Goal: Task Accomplishment & Management: Complete application form

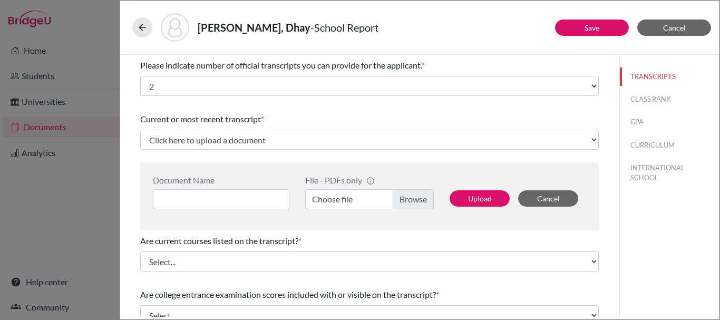
select select "2"
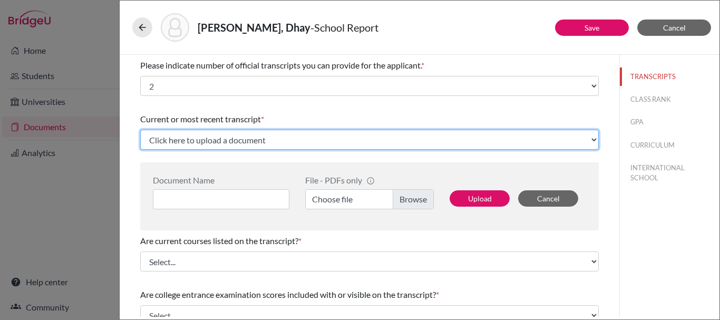
click at [219, 138] on select "Click here to upload a document Upload New File" at bounding box center [369, 140] width 459 height 20
click at [140, 130] on select "Click here to upload a document Upload New File" at bounding box center [369, 140] width 459 height 20
click at [215, 140] on select "Click here to upload a document Upload New File" at bounding box center [369, 140] width 459 height 20
select select "1337"
click at [140, 130] on select "Click here to upload a document Upload New File" at bounding box center [369, 140] width 459 height 20
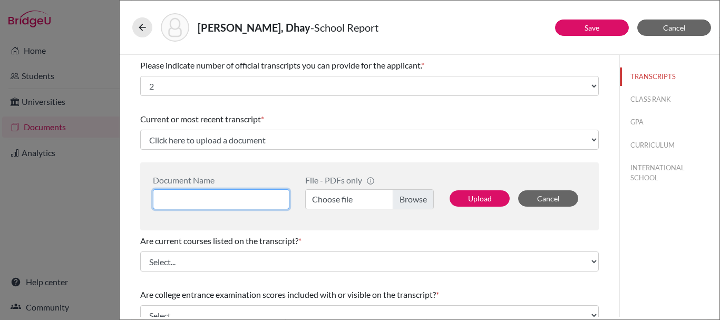
click at [206, 196] on input at bounding box center [221, 199] width 136 height 20
type input "Dhay Transcript"
click at [401, 196] on label "Choose file" at bounding box center [369, 199] width 129 height 20
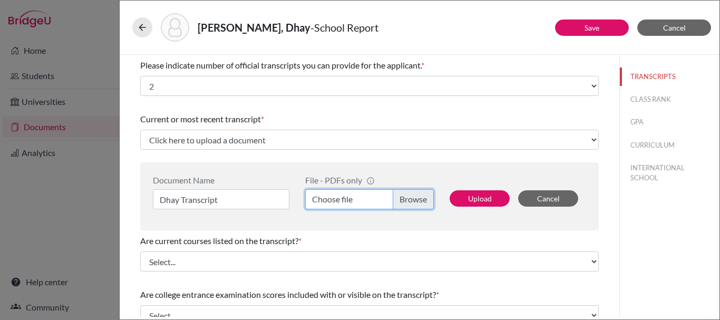
click at [401, 196] on input "Choose file" at bounding box center [369, 199] width 129 height 20
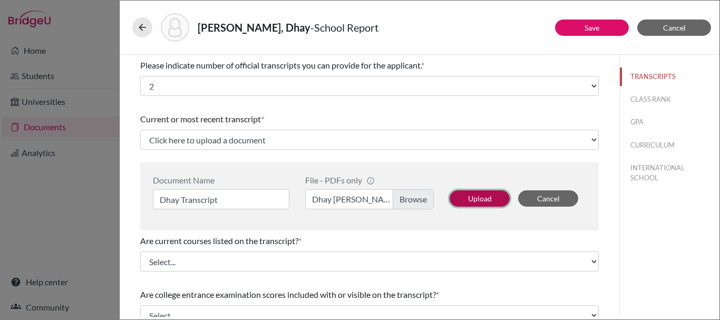
click at [476, 197] on button "Upload" at bounding box center [480, 198] width 60 height 16
select select "671747"
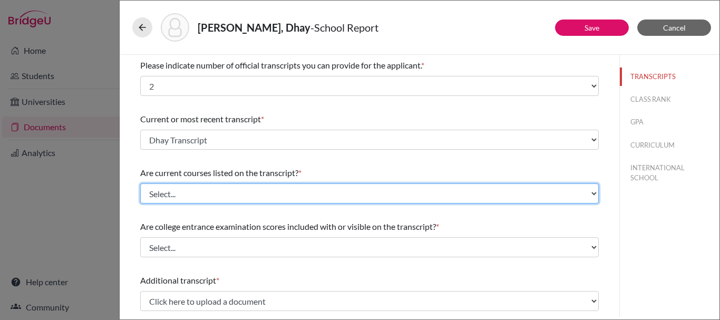
click at [423, 202] on select "Select... Yes No" at bounding box center [369, 193] width 459 height 20
select select "1"
click at [140, 183] on select "Select... Yes No" at bounding box center [369, 193] width 459 height 20
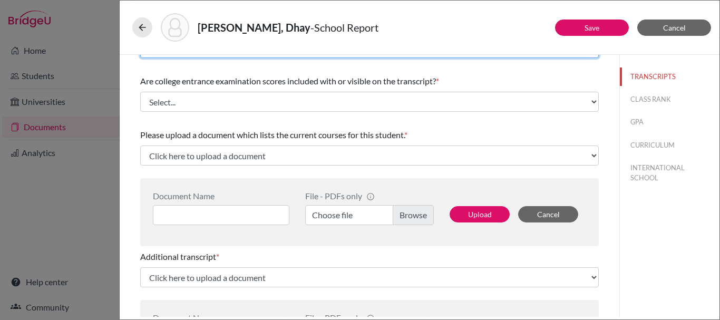
scroll to position [158, 0]
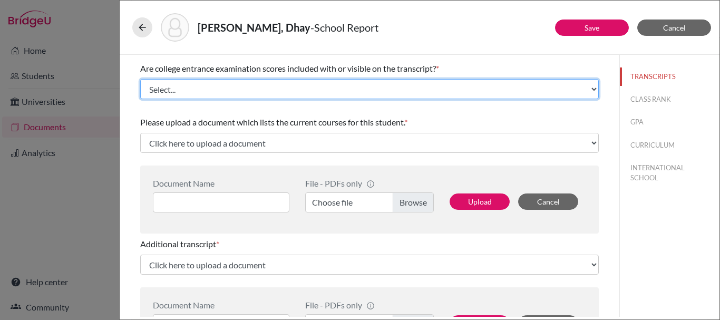
click at [401, 89] on select "Select... Yes No" at bounding box center [369, 89] width 459 height 20
select select "1"
click at [140, 79] on select "Select... Yes No" at bounding box center [369, 89] width 459 height 20
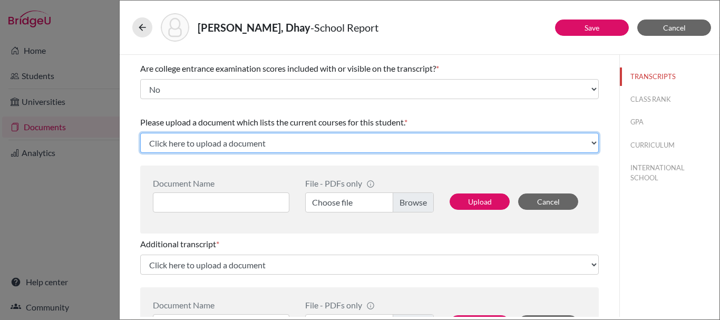
click at [393, 142] on select "Click here to upload a document Upload New File" at bounding box center [369, 143] width 459 height 20
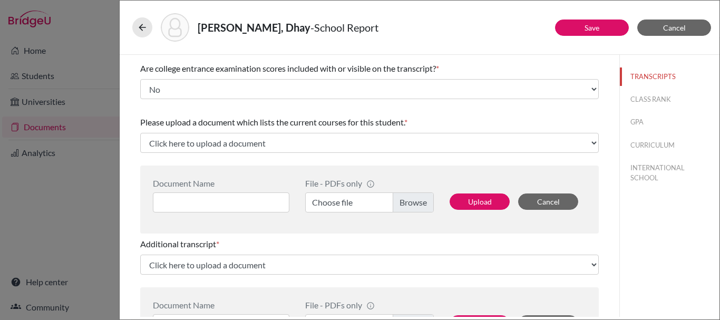
click at [401, 118] on span "Please upload a document which lists the current courses for this student." at bounding box center [272, 122] width 264 height 10
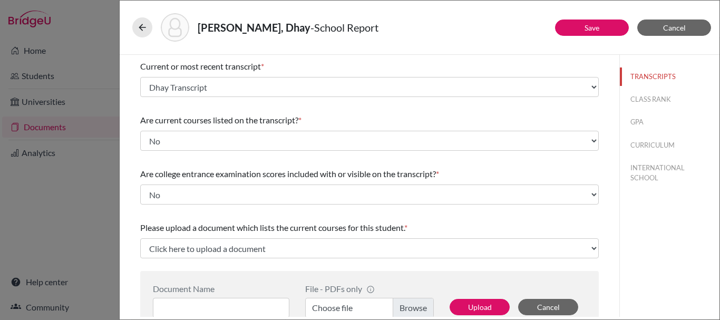
scroll to position [0, 0]
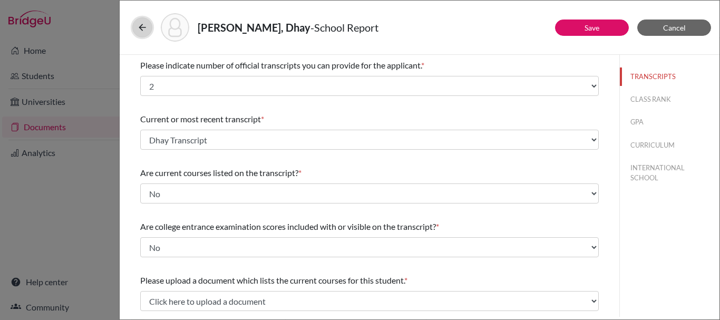
click at [141, 26] on icon at bounding box center [142, 27] width 11 height 11
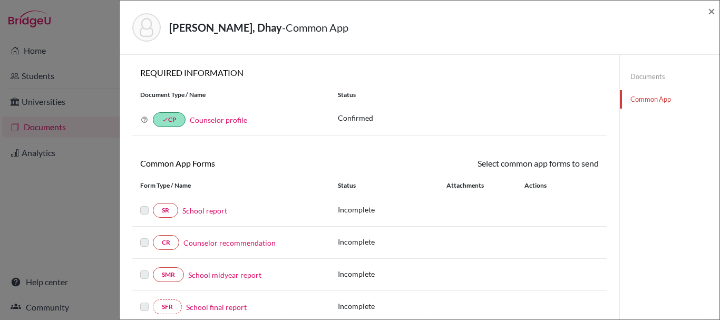
scroll to position [53, 0]
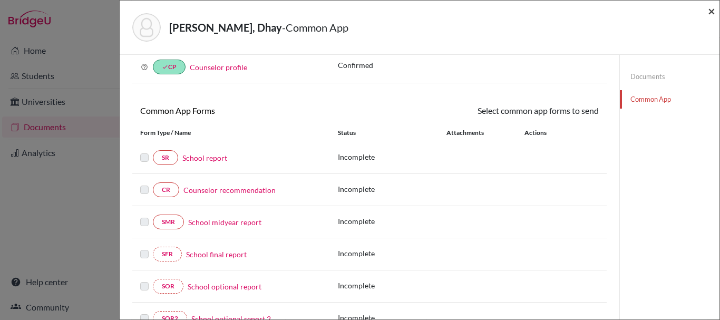
click at [713, 14] on span "×" at bounding box center [711, 10] width 7 height 15
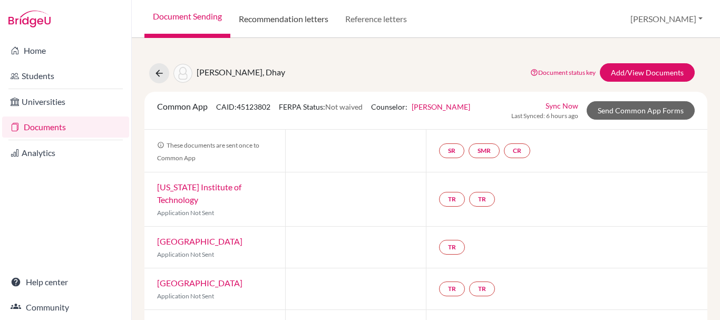
click at [298, 24] on link "Recommendation letters" at bounding box center [283, 19] width 106 height 38
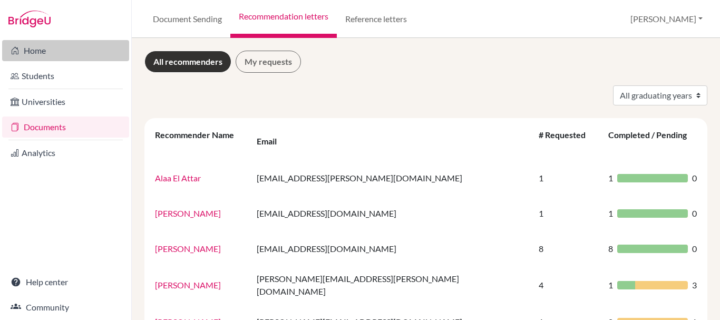
click at [42, 52] on link "Home" at bounding box center [65, 50] width 127 height 21
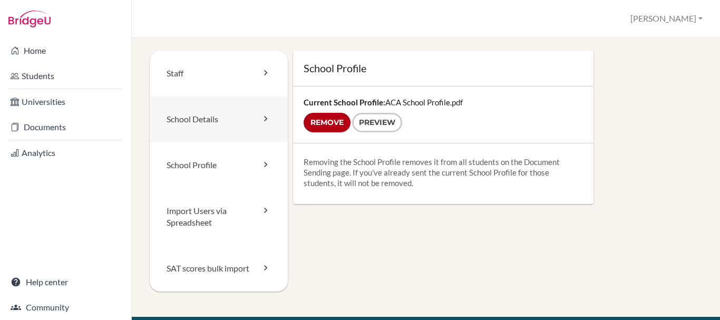
click at [241, 121] on link "School Details" at bounding box center [219, 119] width 138 height 46
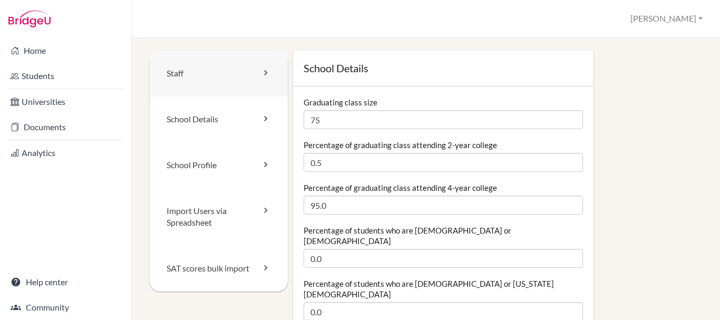
click at [202, 67] on link "Staff" at bounding box center [219, 74] width 138 height 46
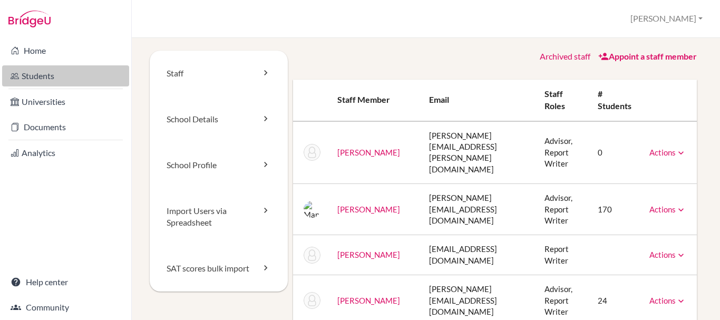
click at [60, 76] on link "Students" at bounding box center [65, 75] width 127 height 21
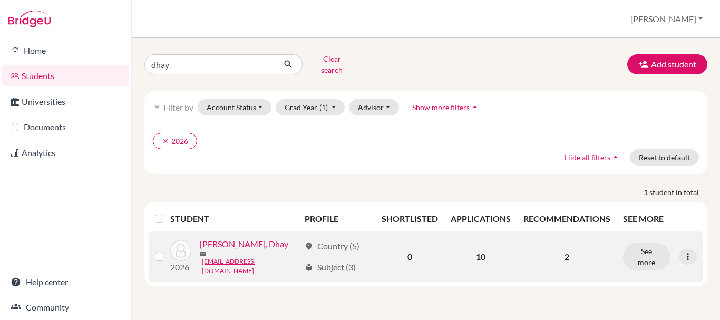
click at [245, 242] on link "[PERSON_NAME], Dhay" at bounding box center [244, 244] width 89 height 13
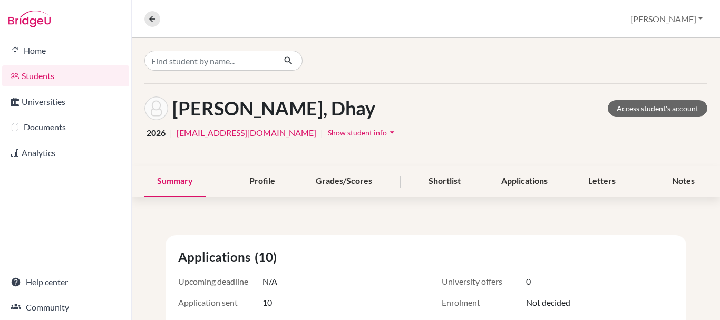
click at [331, 133] on span "Show student info" at bounding box center [357, 132] width 59 height 9
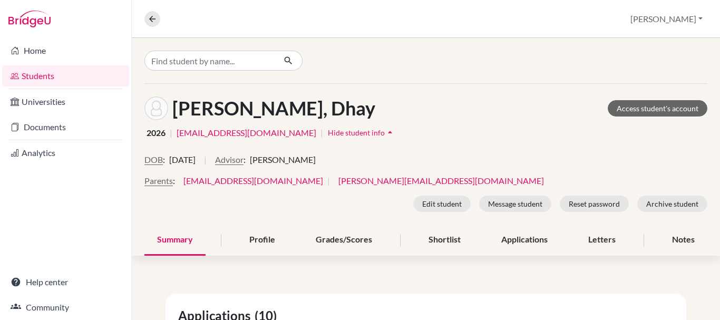
click at [312, 162] on span "[PERSON_NAME]" at bounding box center [283, 159] width 66 height 13
click at [437, 199] on button "Edit student" at bounding box center [441, 204] width 57 height 16
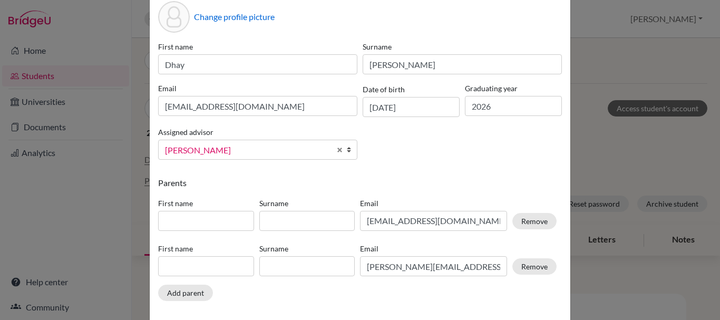
scroll to position [104, 0]
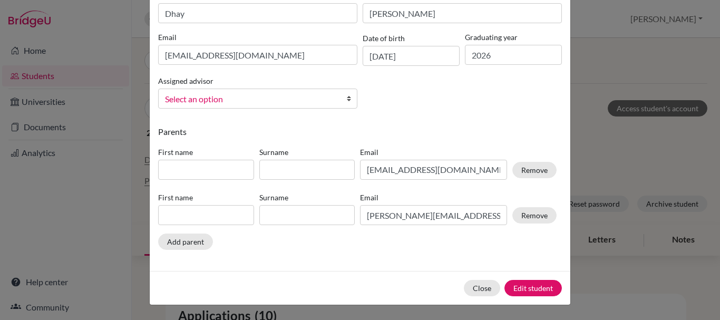
click at [346, 97] on b at bounding box center [351, 98] width 11 height 19
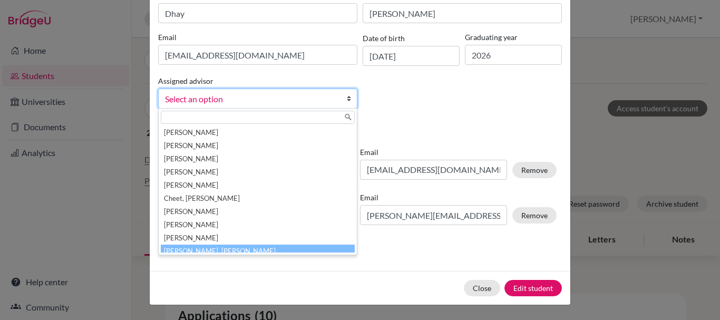
scroll to position [5, 0]
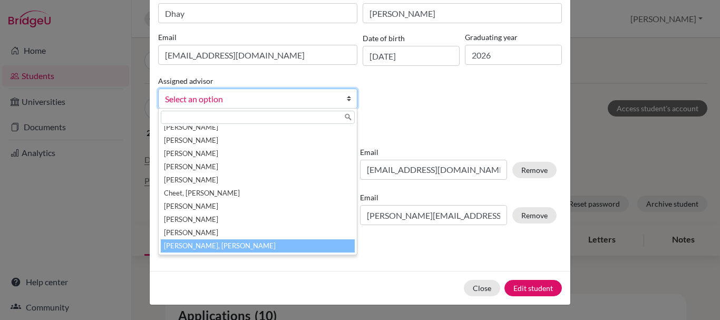
click at [278, 246] on li "Pabrai Ronald, Shivika" at bounding box center [258, 245] width 194 height 13
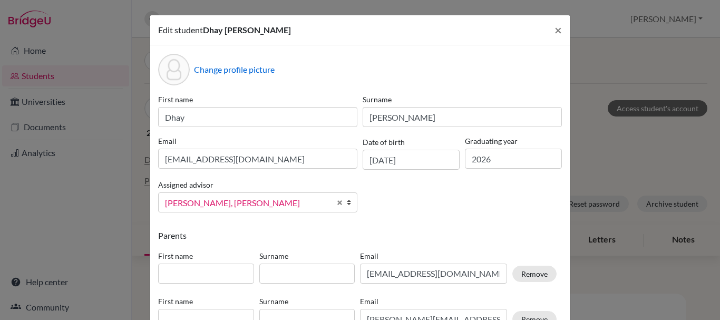
scroll to position [104, 0]
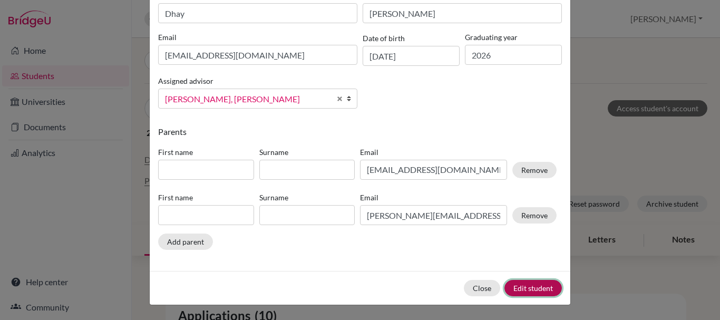
click at [517, 286] on button "Edit student" at bounding box center [532, 288] width 57 height 16
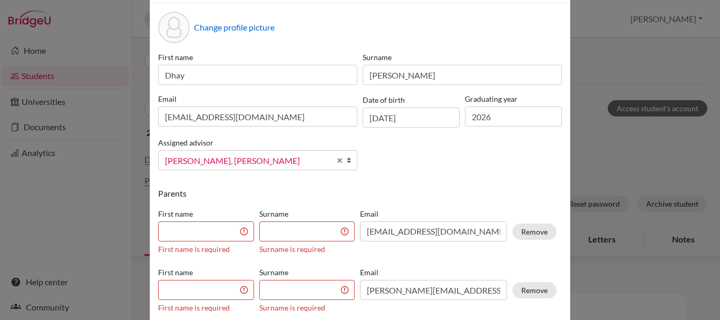
scroll to position [130, 0]
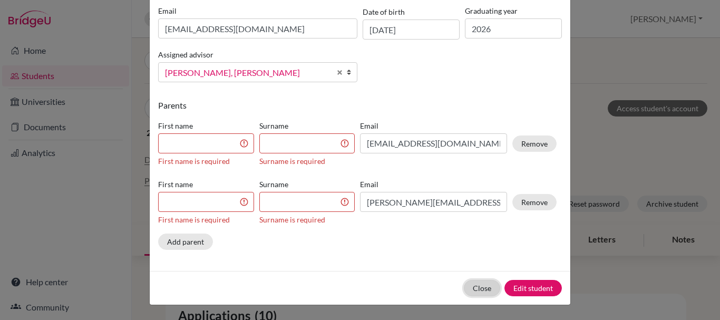
click at [478, 288] on button "Close" at bounding box center [482, 288] width 36 height 16
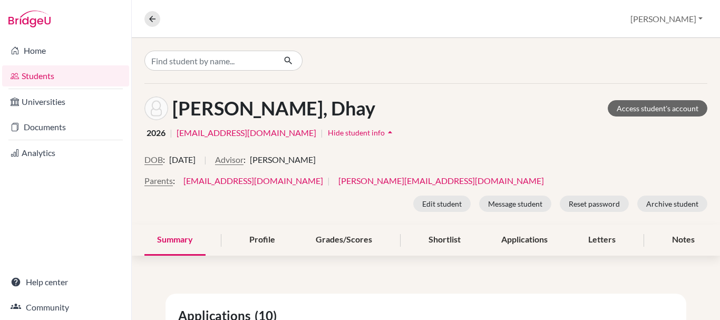
click at [313, 159] on span "[PERSON_NAME]" at bounding box center [283, 159] width 66 height 13
click at [426, 198] on button "Edit student" at bounding box center [441, 204] width 57 height 16
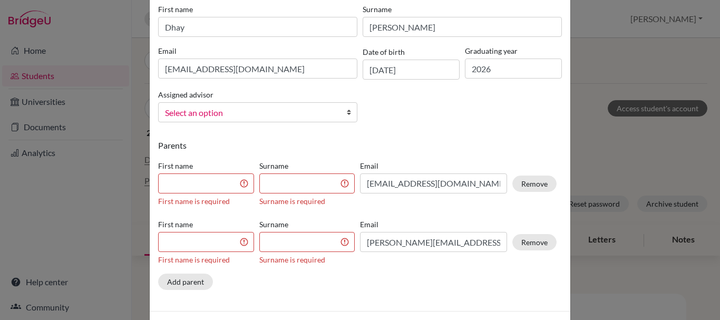
scroll to position [105, 0]
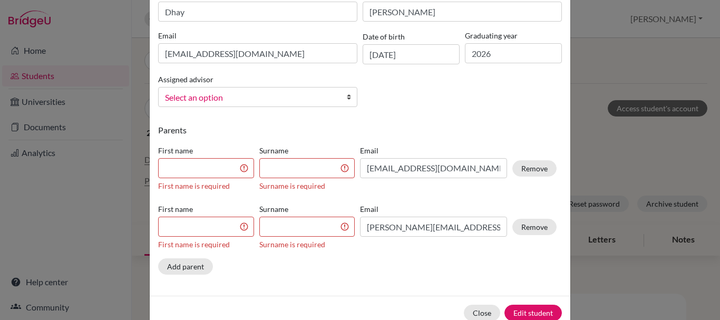
click at [346, 97] on b at bounding box center [351, 96] width 11 height 19
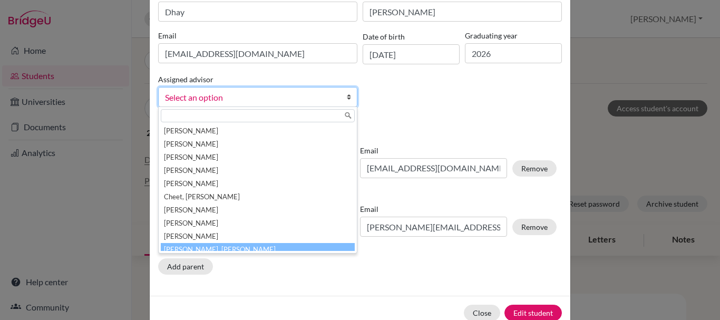
scroll to position [5, 0]
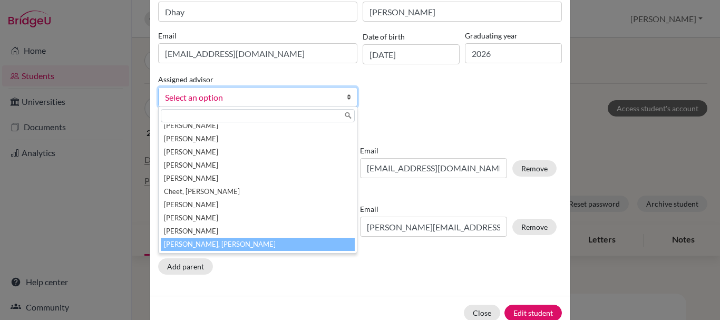
click at [324, 241] on li "Pabrai Ronald, Shivika" at bounding box center [258, 244] width 194 height 13
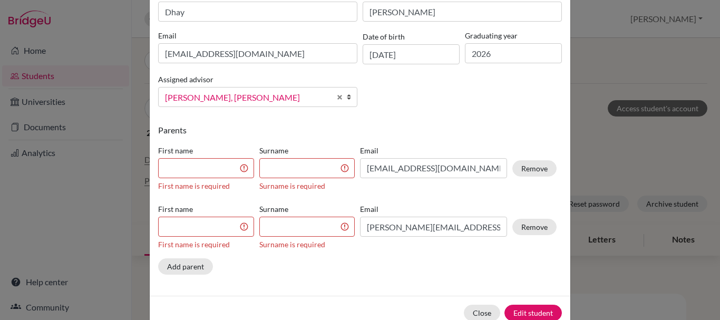
click at [444, 120] on div "Change profile picture First name Dhay Surname Al Othman Email 10048173@s.aca.e…" at bounding box center [360, 118] width 421 height 356
click at [188, 170] on input at bounding box center [206, 168] width 96 height 20
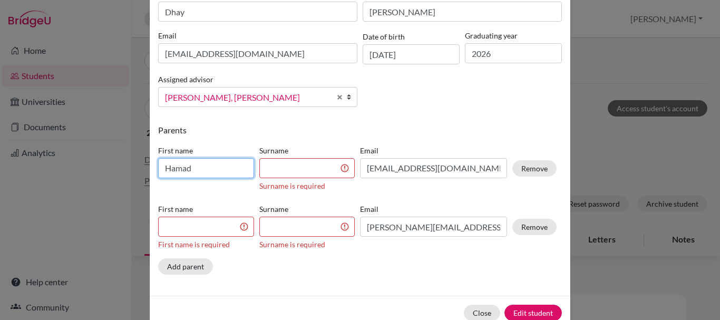
type input "Hamad"
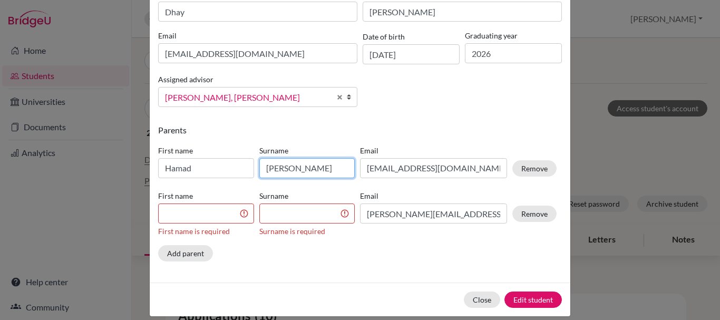
type input "Al Othman"
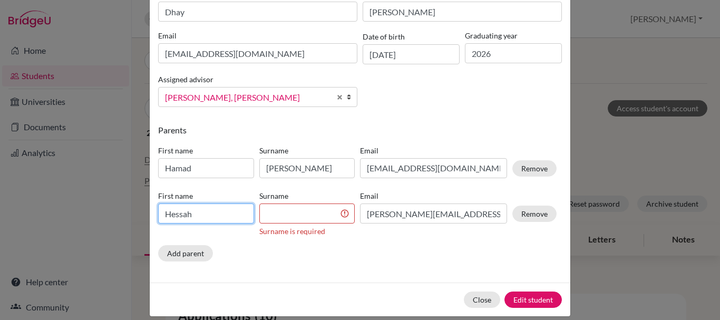
type input "Hessah"
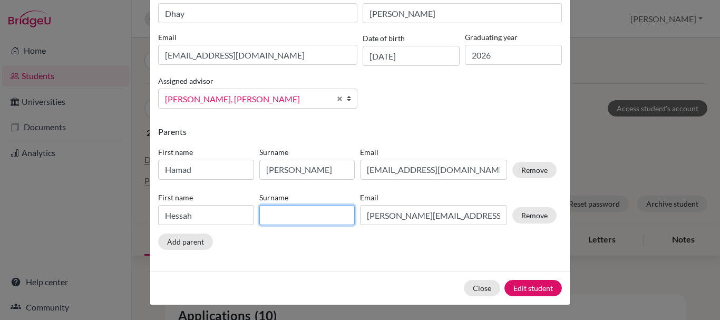
scroll to position [104, 0]
type input "Al Kulaib"
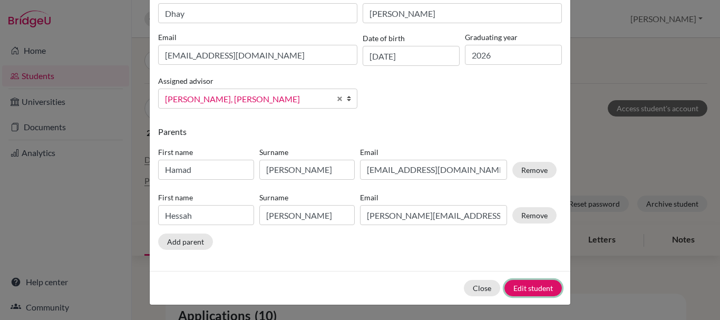
click at [532, 282] on button "Edit student" at bounding box center [532, 288] width 57 height 16
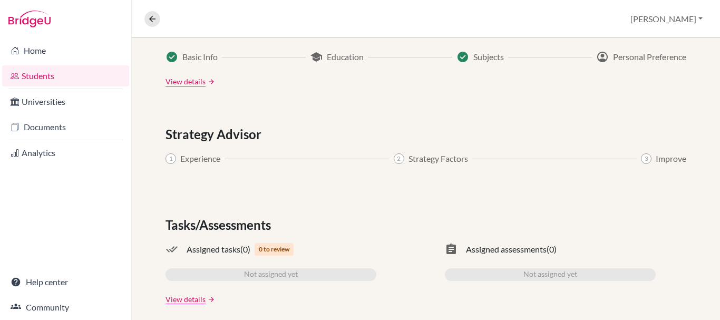
scroll to position [707, 0]
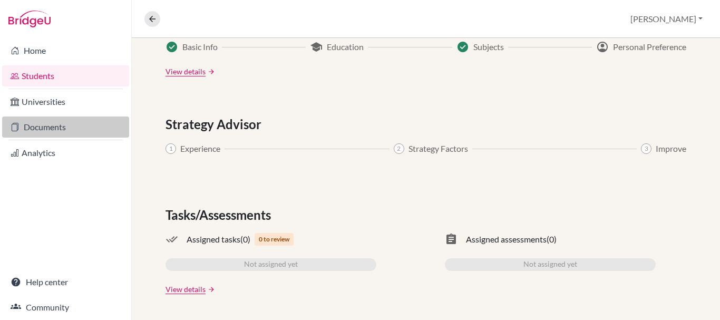
click at [25, 127] on link "Documents" at bounding box center [65, 126] width 127 height 21
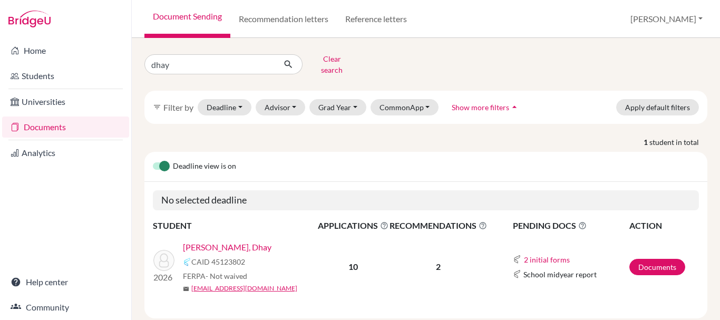
click at [228, 242] on link "[PERSON_NAME], Dhay" at bounding box center [227, 247] width 89 height 13
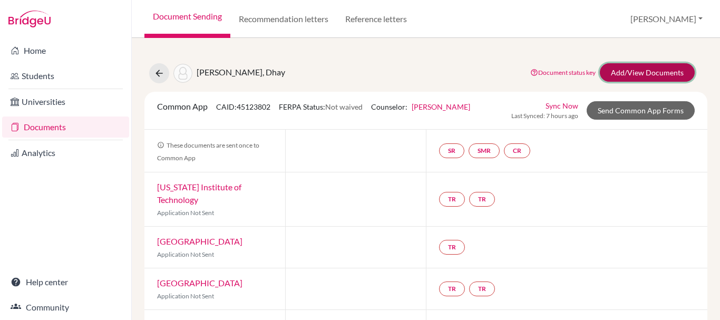
click at [652, 71] on link "Add/View Documents" at bounding box center [647, 72] width 95 height 18
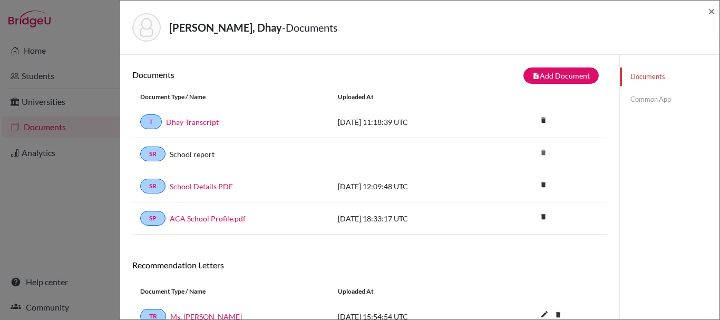
click at [642, 101] on link "Common App" at bounding box center [670, 99] width 100 height 18
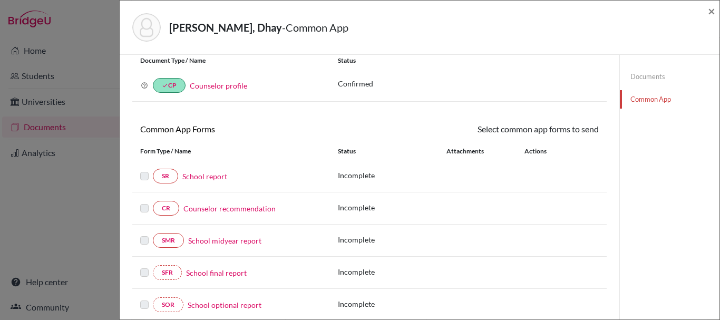
scroll to position [53, 0]
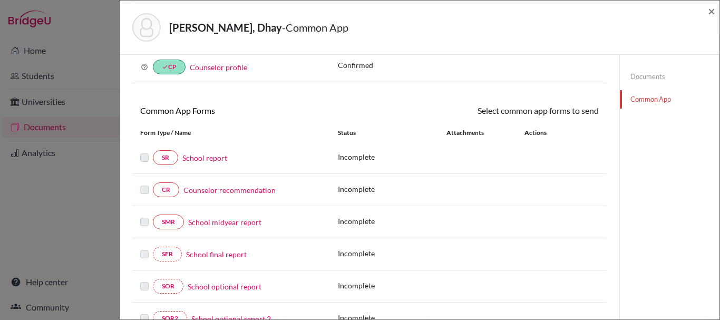
click at [209, 192] on link "Counselor recommendation" at bounding box center [229, 189] width 92 height 11
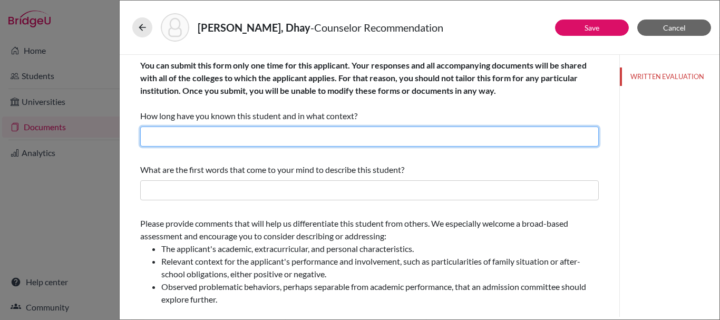
click at [329, 141] on input "text" at bounding box center [369, 136] width 459 height 20
type input "4 years as a College Counselor"
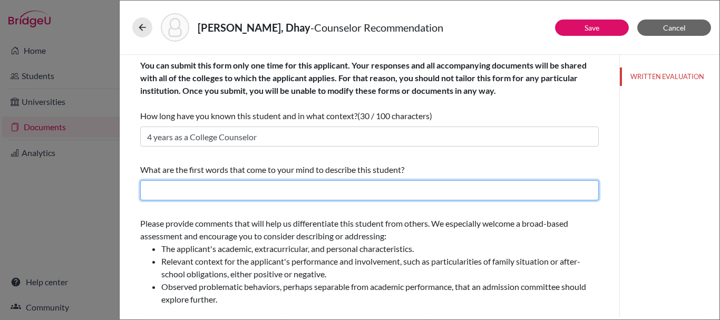
click at [261, 190] on input "text" at bounding box center [369, 190] width 459 height 20
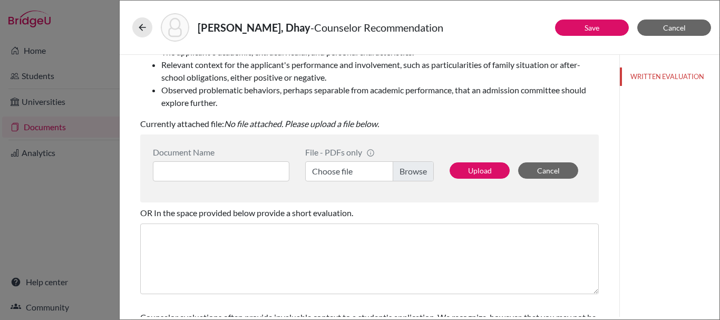
scroll to position [211, 0]
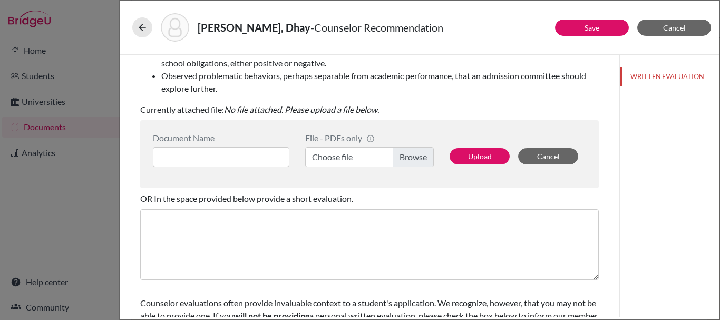
type input "Dedicated, grounded, high achiever, positive, problem solver."
click at [225, 150] on input at bounding box center [221, 157] width 136 height 20
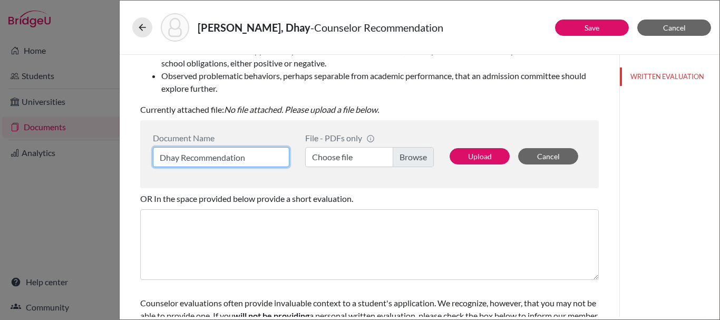
type input "Dhay Recommendation"
click at [415, 159] on label "Choose file" at bounding box center [369, 157] width 129 height 20
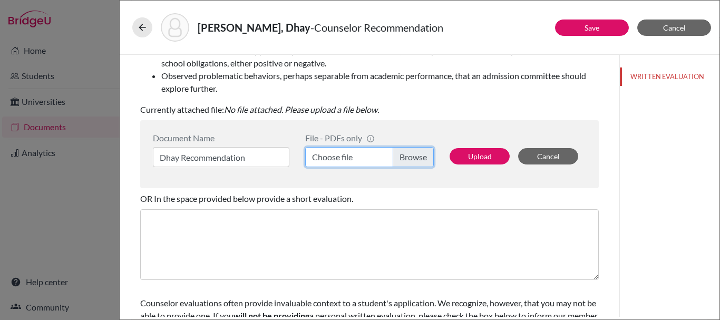
click at [415, 159] on input "Choose file" at bounding box center [369, 157] width 129 height 20
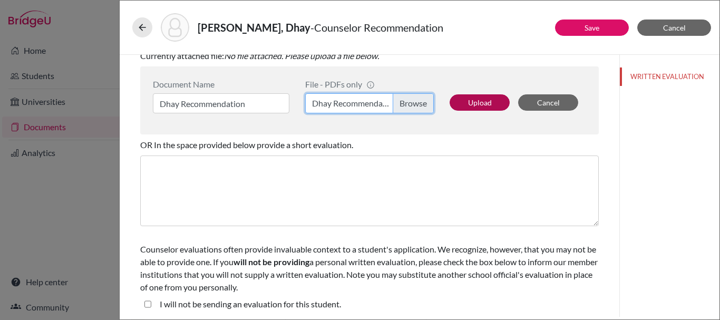
scroll to position [267, 0]
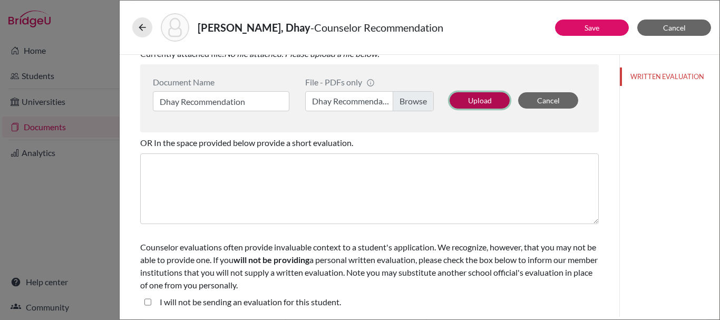
click at [473, 97] on button "Upload" at bounding box center [480, 100] width 60 height 16
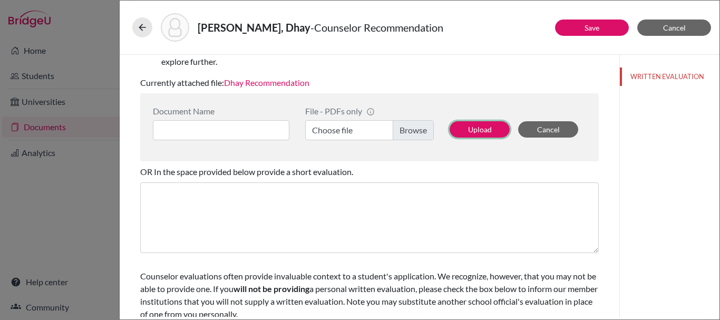
scroll to position [214, 0]
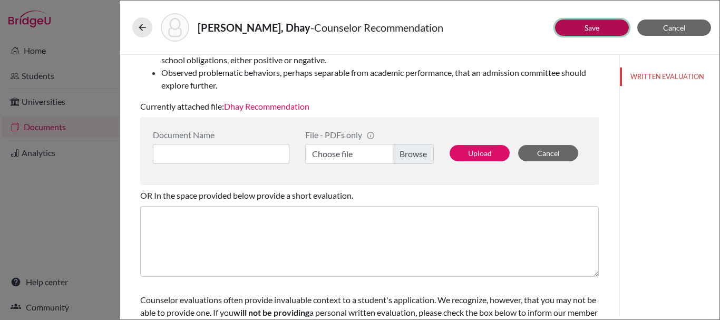
click at [580, 26] on button "Save" at bounding box center [592, 27] width 74 height 16
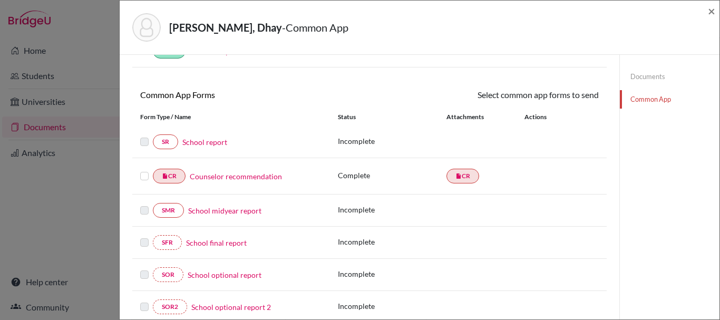
scroll to position [53, 0]
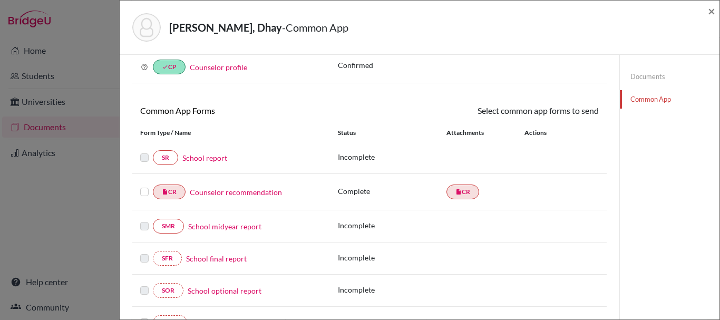
click at [211, 157] on link "School report" at bounding box center [204, 157] width 45 height 11
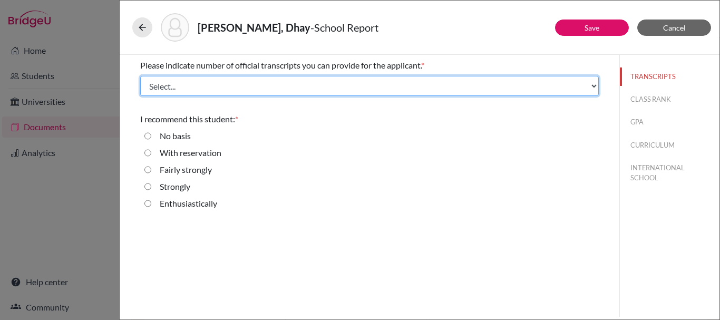
click at [552, 88] on select "Select... 1 2 3 4" at bounding box center [369, 86] width 459 height 20
select select "2"
click at [140, 76] on select "Select... 1 2 3 4" at bounding box center [369, 86] width 459 height 20
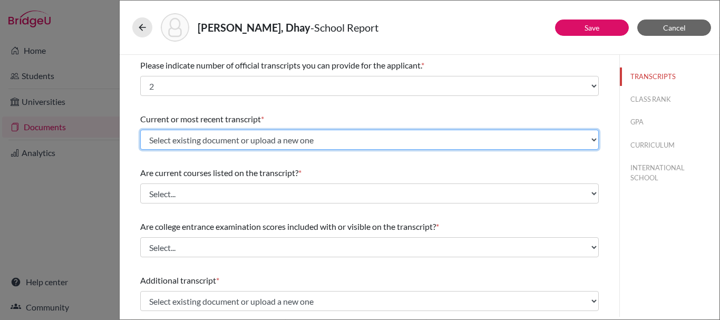
click at [526, 146] on select "Select existing document or upload a new one Dhay Transcript Upload New File" at bounding box center [369, 140] width 459 height 20
select select "671747"
click at [140, 130] on select "Select existing document or upload a new one Dhay Transcript Upload New File" at bounding box center [369, 140] width 459 height 20
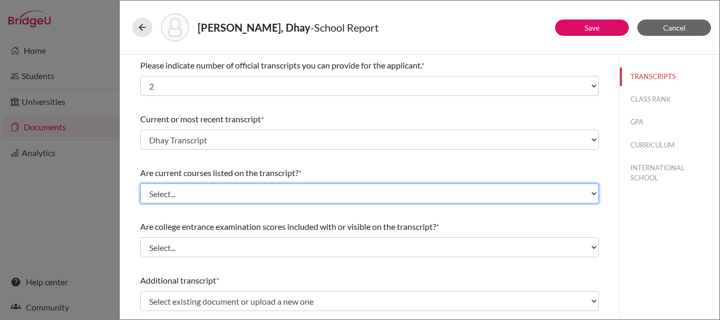
click at [472, 192] on select "Select... Yes No" at bounding box center [369, 193] width 459 height 20
select select "1"
click at [140, 183] on select "Select... Yes No" at bounding box center [369, 193] width 459 height 20
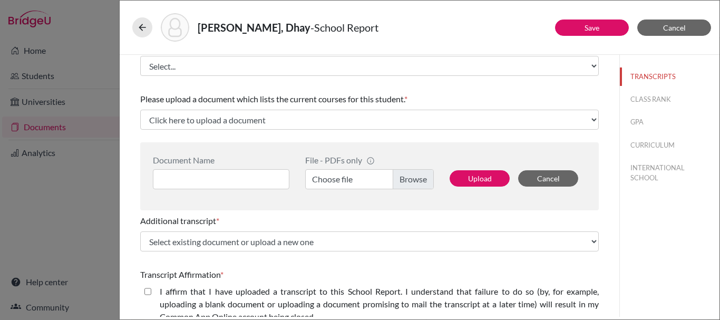
scroll to position [158, 0]
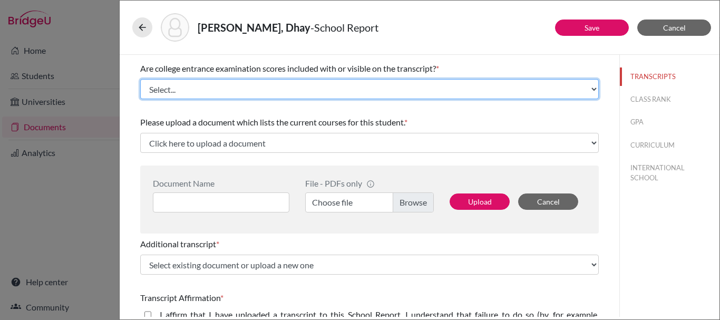
click at [466, 85] on select "Select... Yes No" at bounding box center [369, 89] width 459 height 20
select select "1"
click at [140, 79] on select "Select... Yes No" at bounding box center [369, 89] width 459 height 20
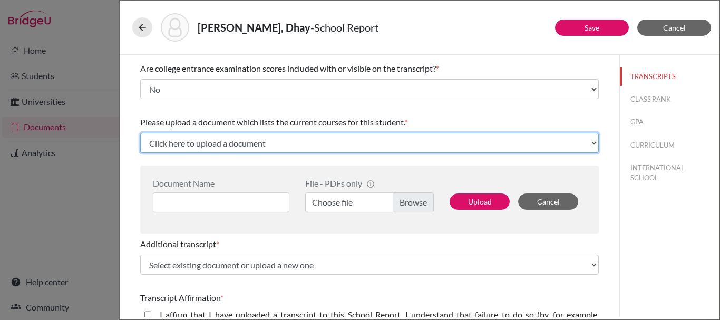
click at [455, 145] on select "Click here to upload a document Upload New File" at bounding box center [369, 143] width 459 height 20
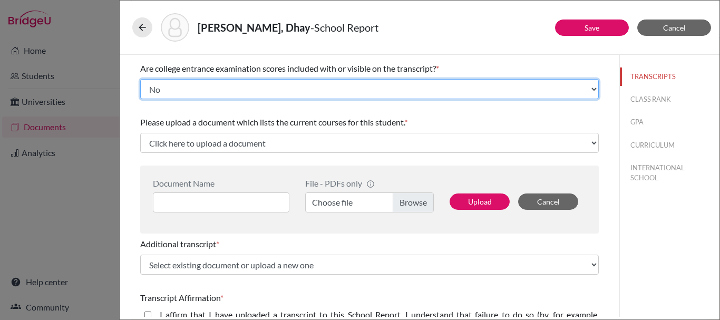
click at [477, 99] on select "Select... Yes No" at bounding box center [369, 89] width 459 height 20
click at [140, 79] on select "Select... Yes No" at bounding box center [369, 89] width 459 height 20
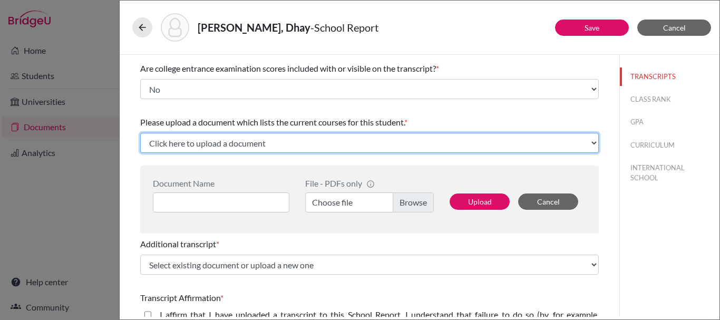
click at [487, 146] on select "Click here to upload a document Upload New File" at bounding box center [369, 143] width 459 height 20
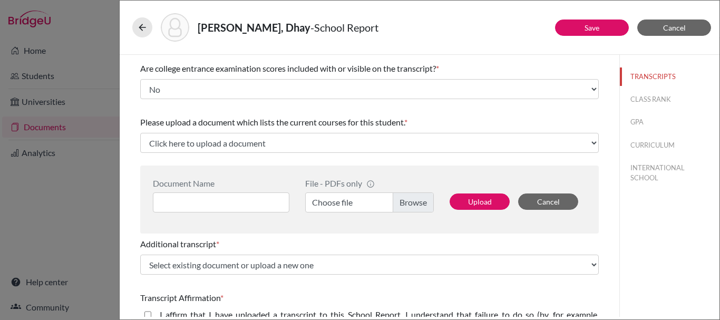
click at [639, 248] on div "TRANSCRIPTS CLASS RANK GPA CURRICULUM INTERNATIONAL SCHOOL" at bounding box center [669, 186] width 100 height 262
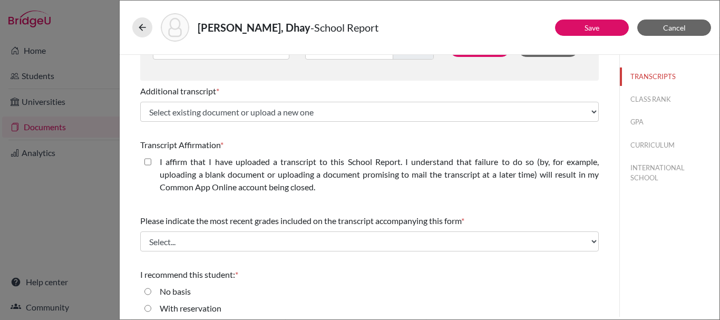
scroll to position [316, 0]
